Goal: Navigation & Orientation: Find specific page/section

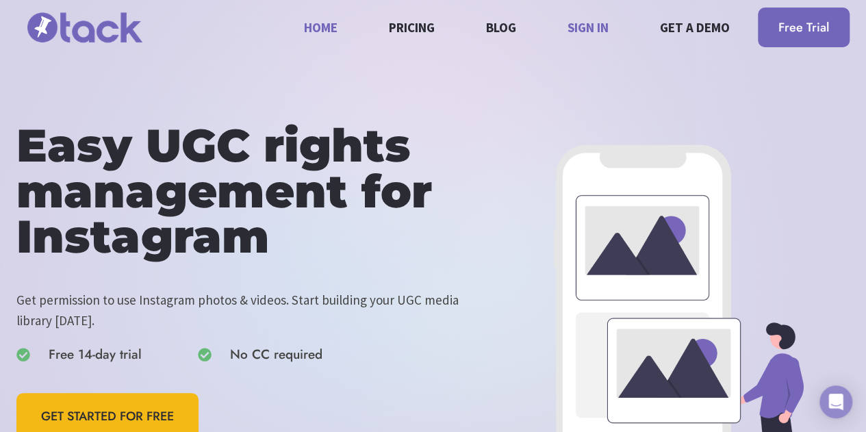
click at [606, 27] on link "Sign in" at bounding box center [587, 27] width 57 height 36
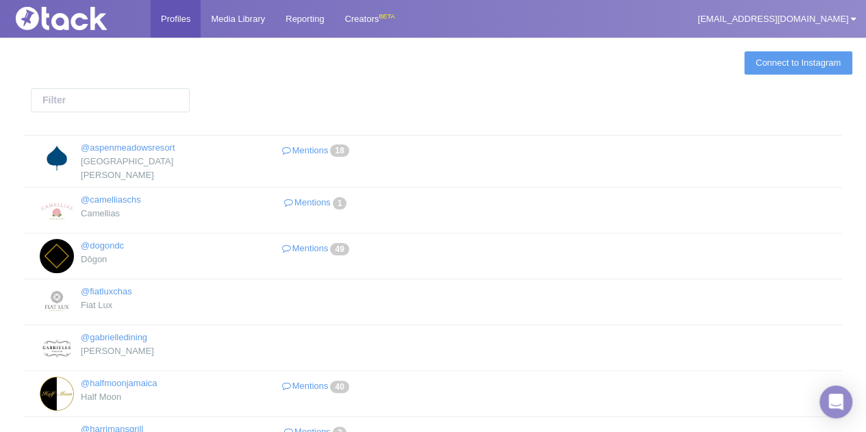
click at [306, 99] on div at bounding box center [223, 101] width 419 height 27
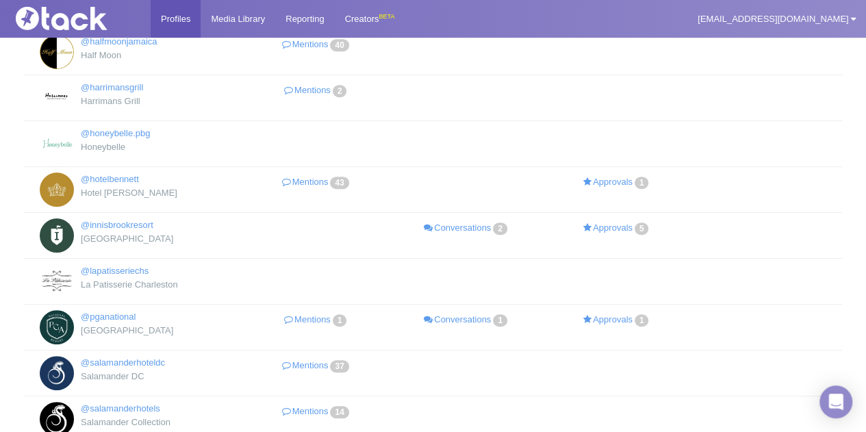
scroll to position [342, 0]
click at [233, 10] on link "Media Library" at bounding box center [238, 19] width 75 height 38
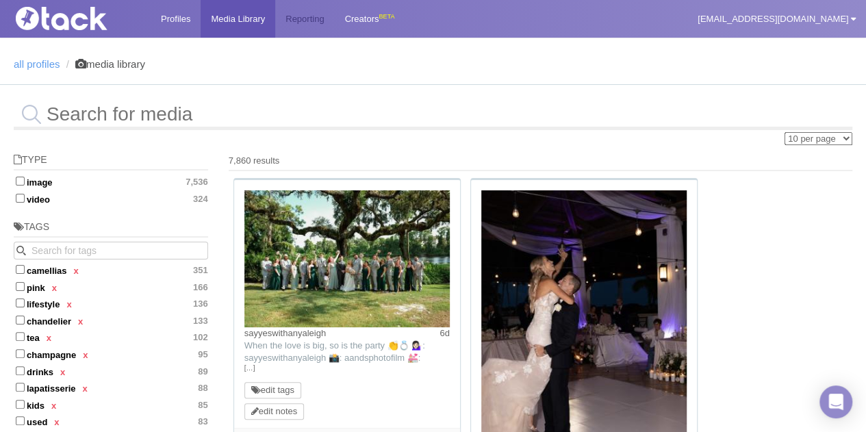
click at [305, 26] on link "Reporting" at bounding box center [304, 19] width 59 height 38
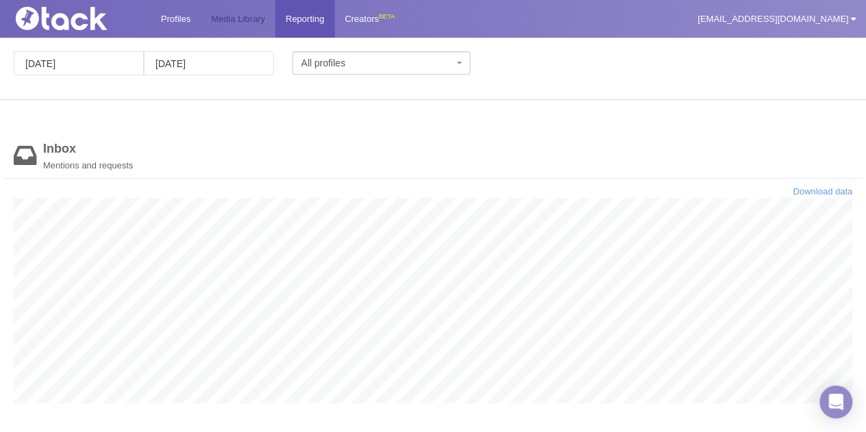
scroll to position [205, 838]
click at [257, 27] on link "Media Library" at bounding box center [238, 19] width 75 height 38
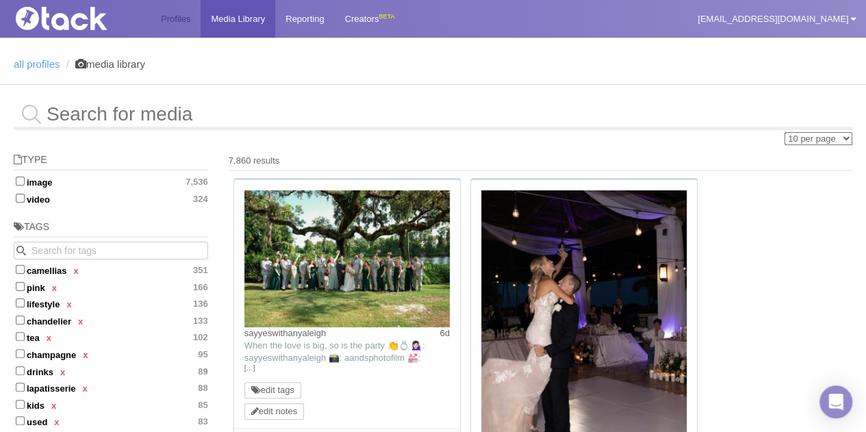
click at [180, 24] on link "Profiles" at bounding box center [176, 19] width 50 height 38
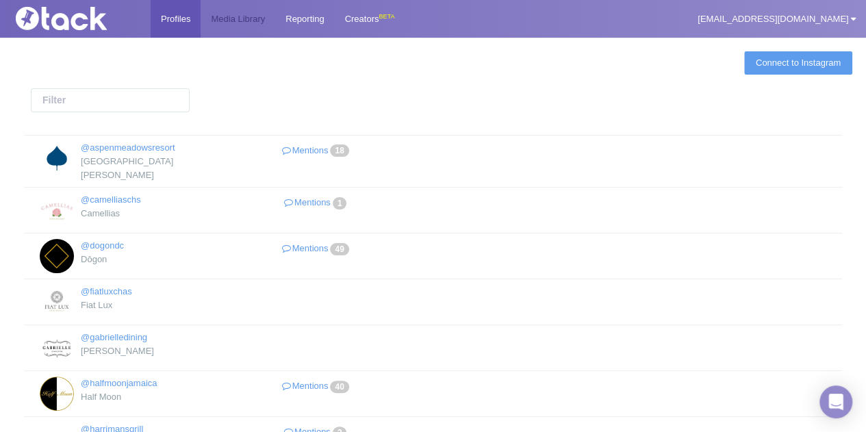
click at [271, 15] on link "Media Library" at bounding box center [238, 19] width 75 height 38
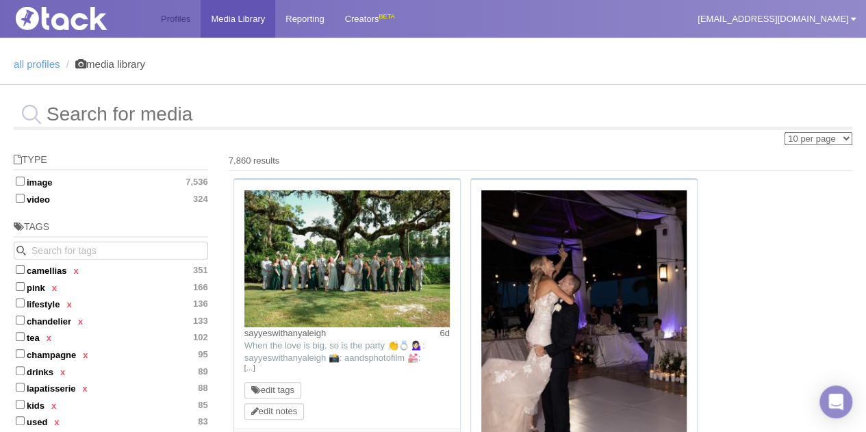
click at [172, 19] on link "Profiles" at bounding box center [176, 19] width 50 height 38
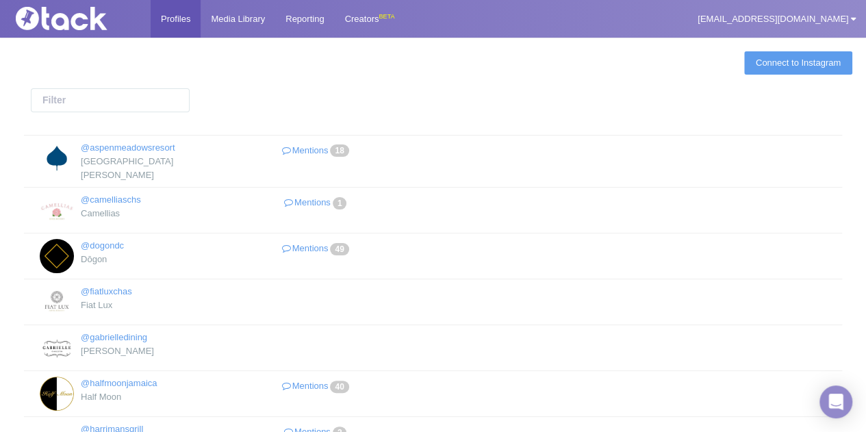
click at [521, 68] on div "Connect to Instagram" at bounding box center [433, 62] width 838 height 23
